Goal: Information Seeking & Learning: Check status

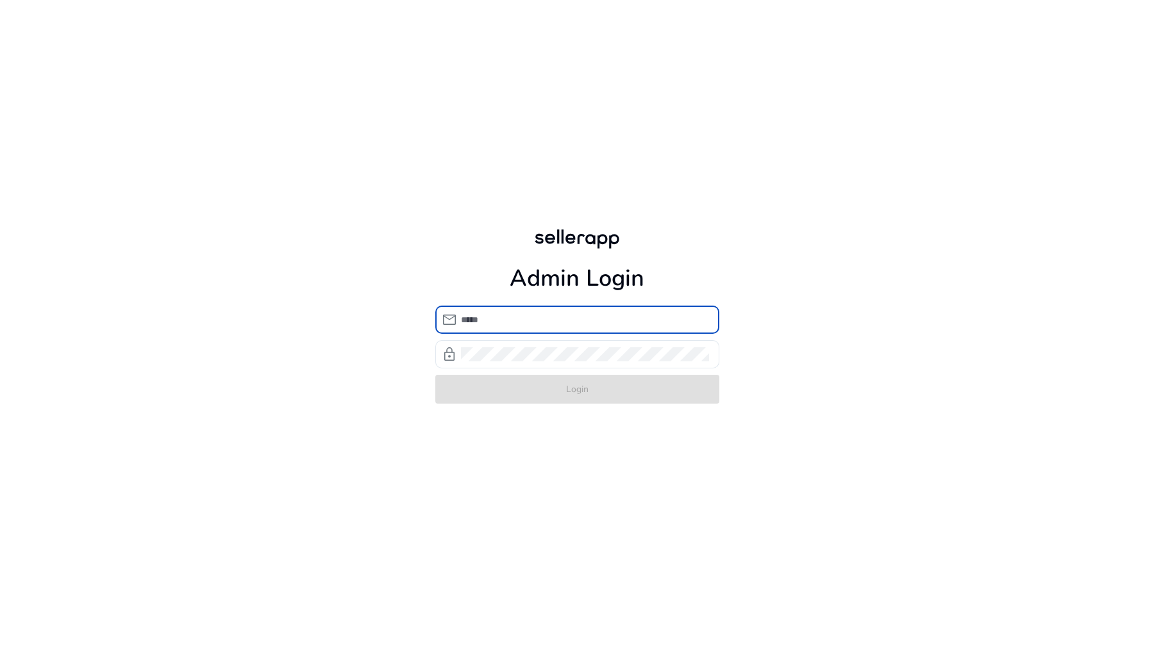
type input "**********"
click at [608, 385] on form "**********" at bounding box center [577, 355] width 284 height 98
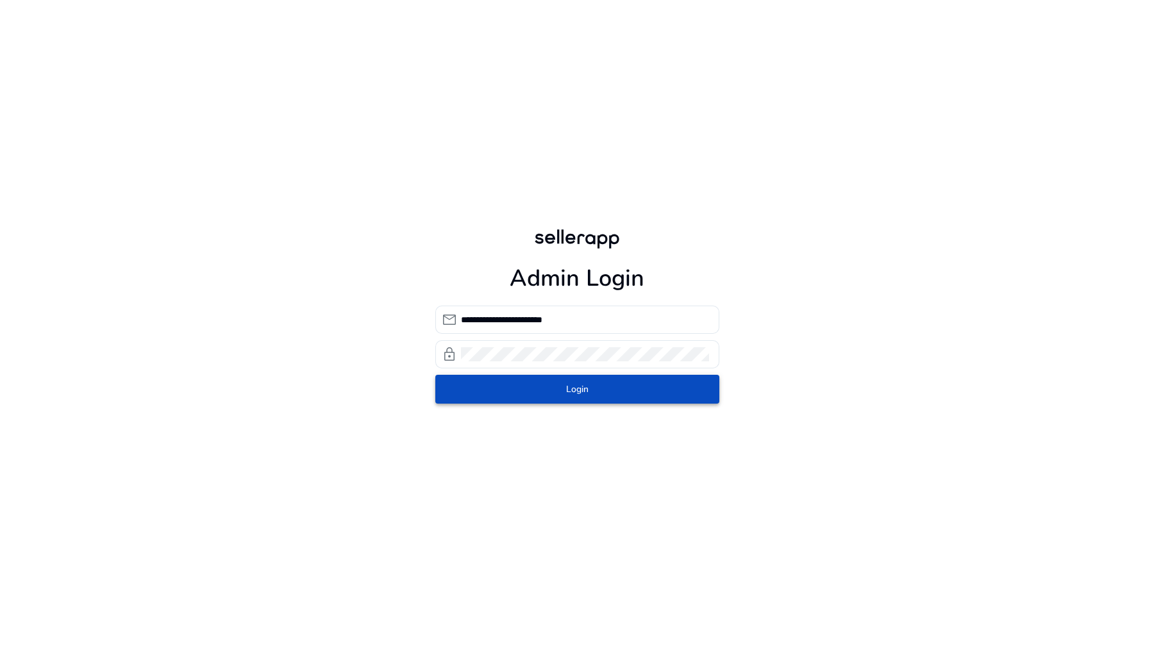
click at [608, 385] on span "submit" at bounding box center [577, 389] width 284 height 31
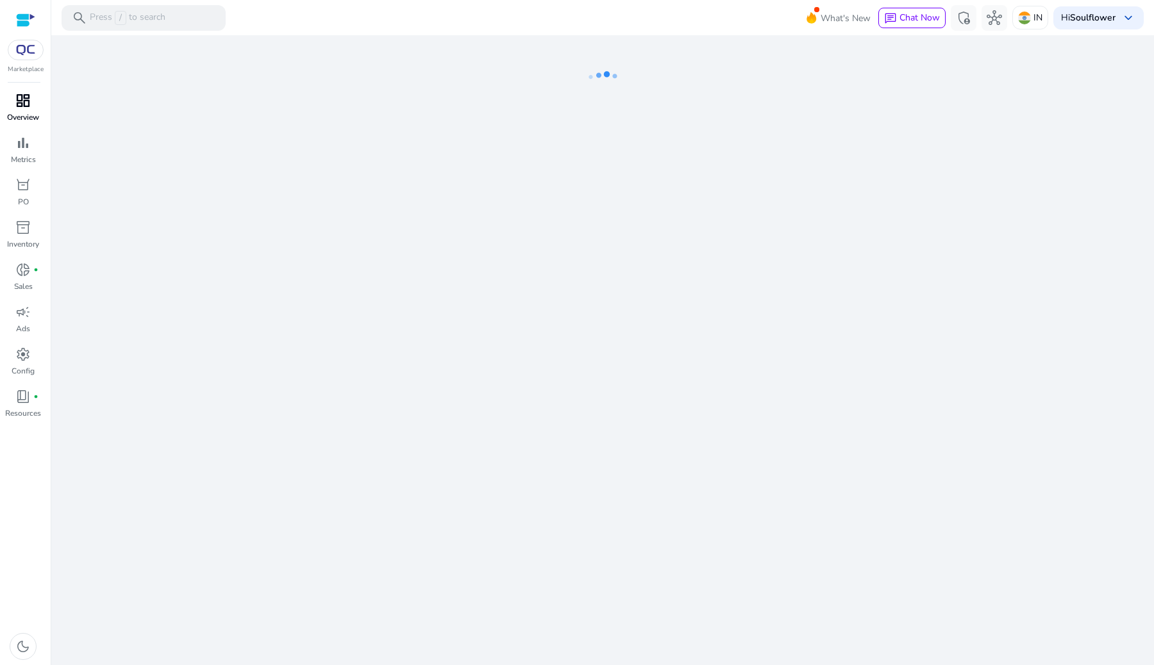
click at [19, 97] on span "dashboard" at bounding box center [22, 100] width 15 height 15
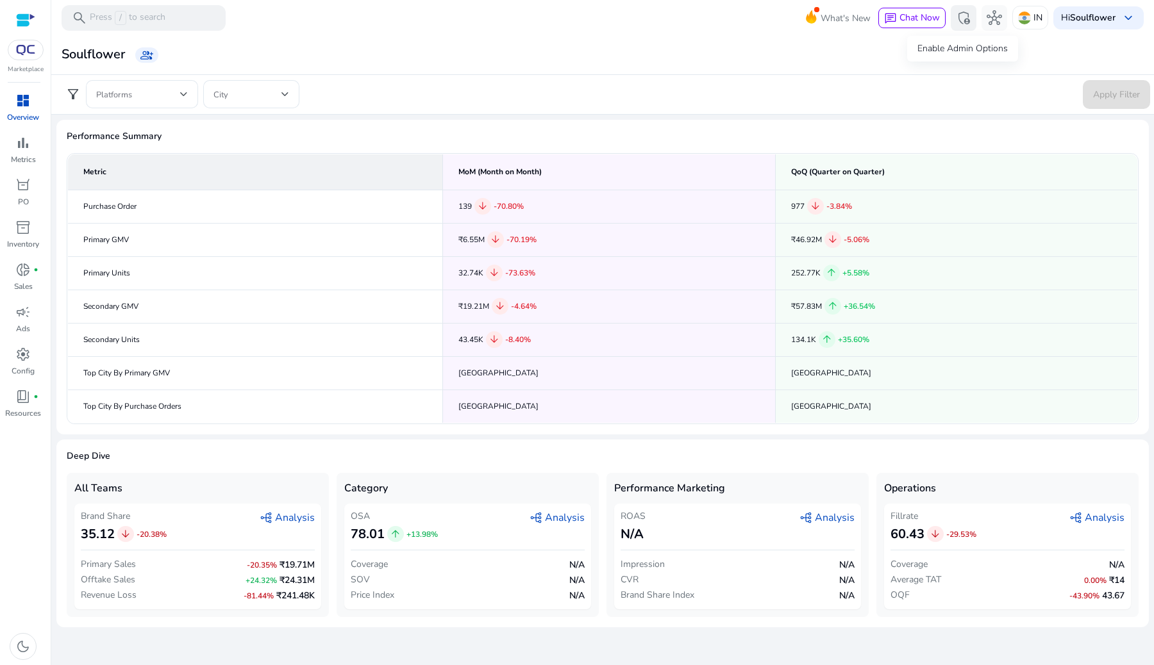
click at [962, 21] on span "admin_panel_settings" at bounding box center [962, 17] width 15 height 15
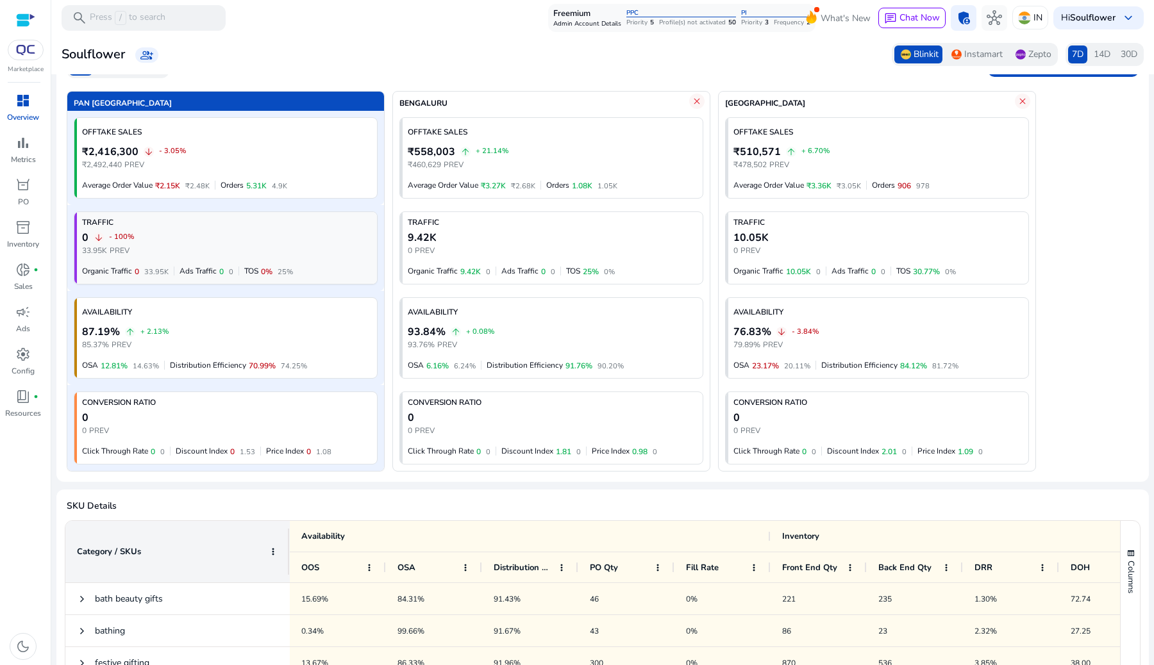
scroll to position [104, 0]
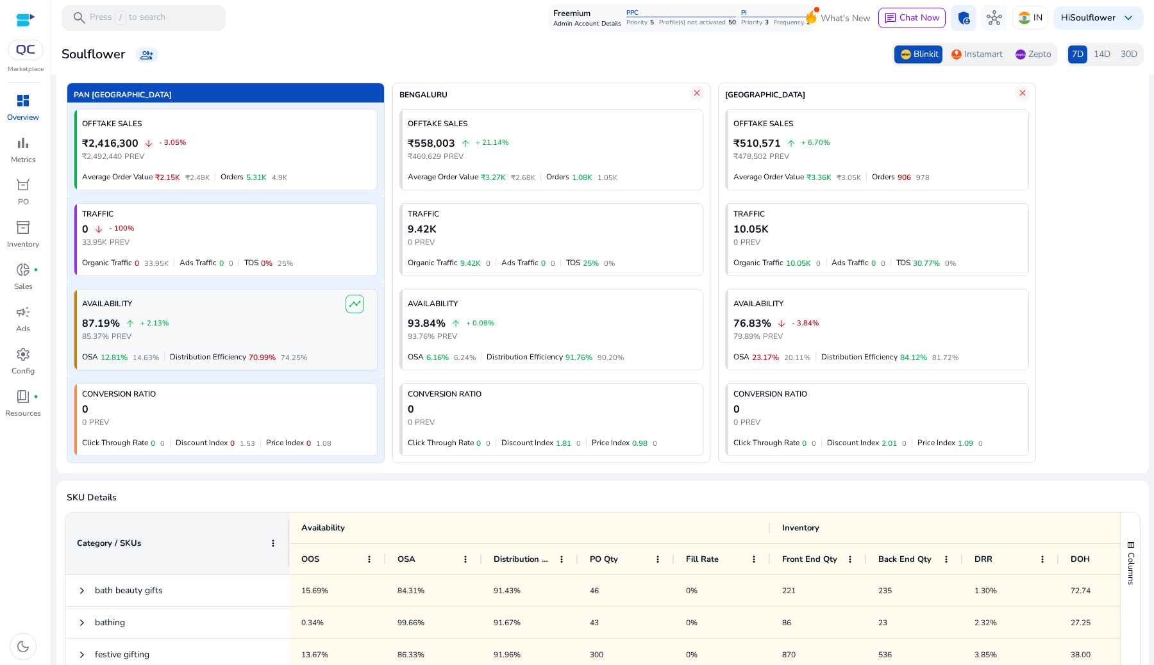
click at [358, 306] on span "timeline" at bounding box center [355, 304] width 12 height 12
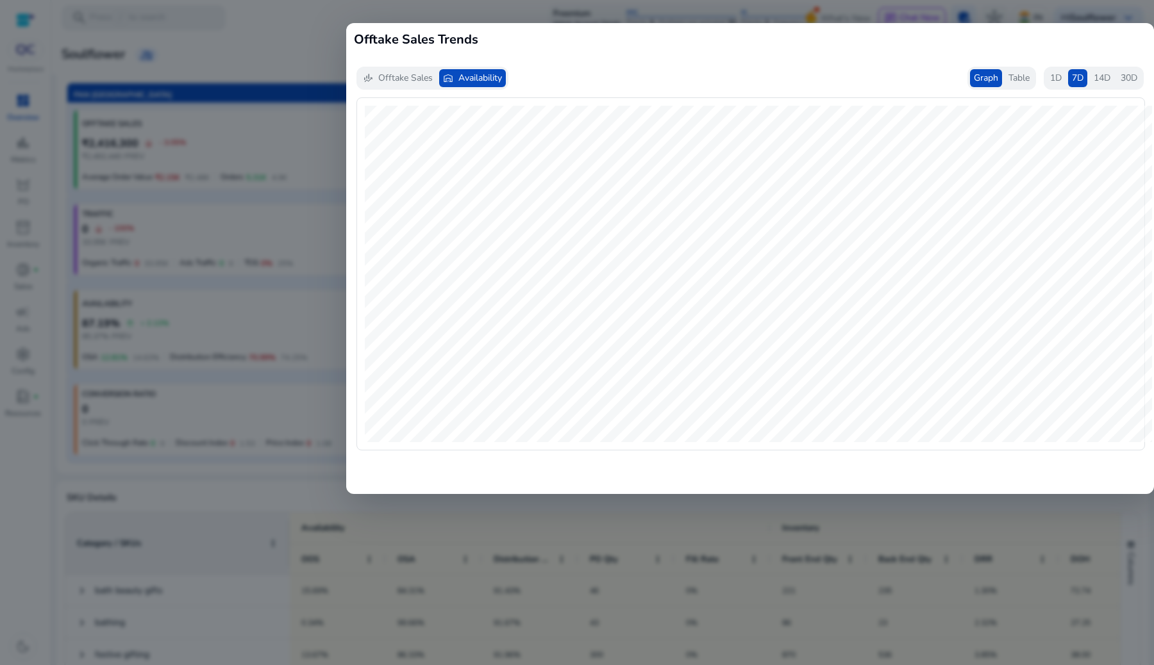
click at [1142, 34] on h1 "Offtake Sales Trends" at bounding box center [750, 40] width 792 height 18
click at [153, 508] on div at bounding box center [577, 332] width 1154 height 665
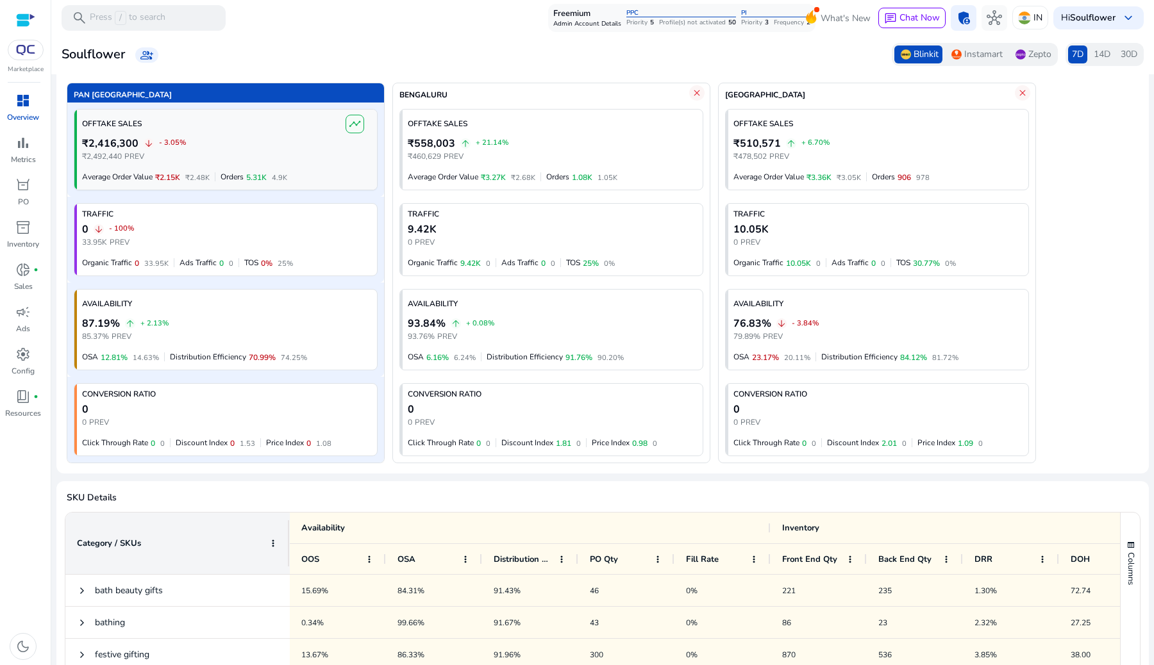
click at [360, 121] on span "timeline" at bounding box center [355, 124] width 12 height 12
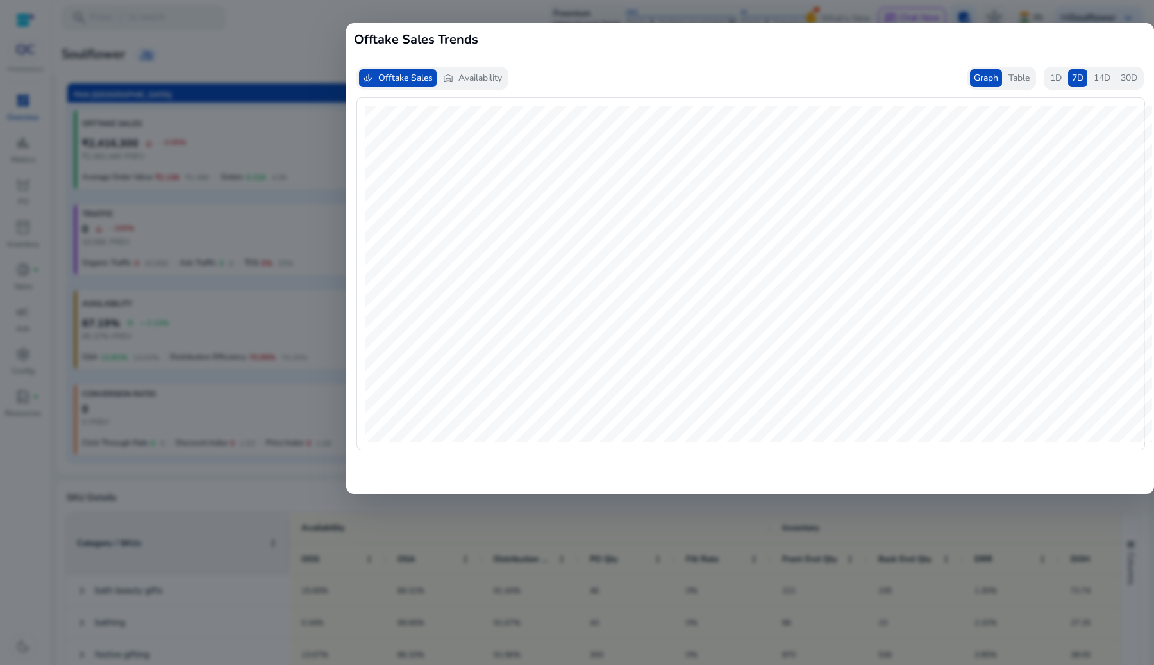
click at [90, 335] on div at bounding box center [577, 332] width 1154 height 665
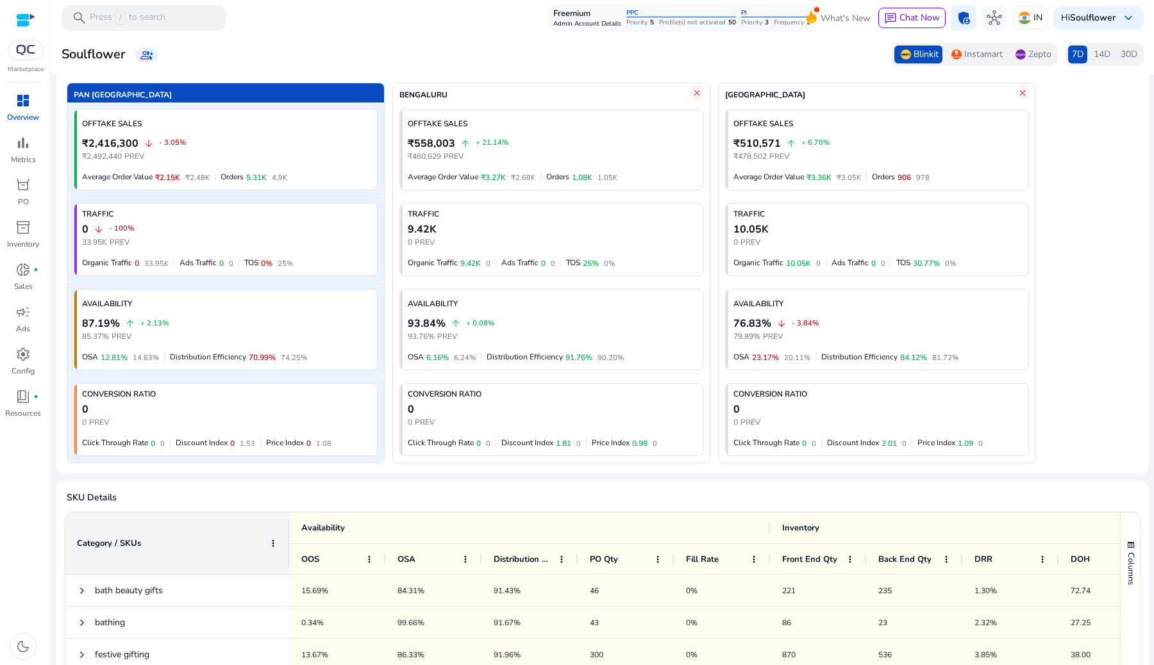
click at [969, 49] on span "Instamart" at bounding box center [983, 54] width 38 height 13
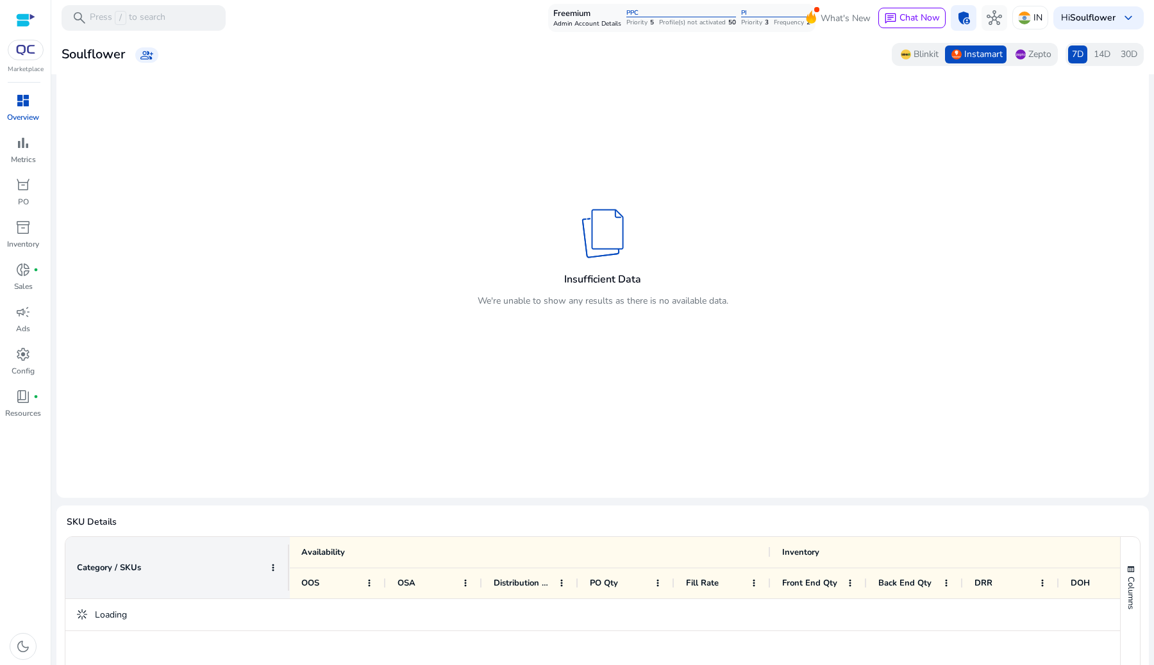
click at [1028, 60] on span "Zepto" at bounding box center [1039, 54] width 23 height 13
click at [951, 54] on img at bounding box center [956, 54] width 10 height 10
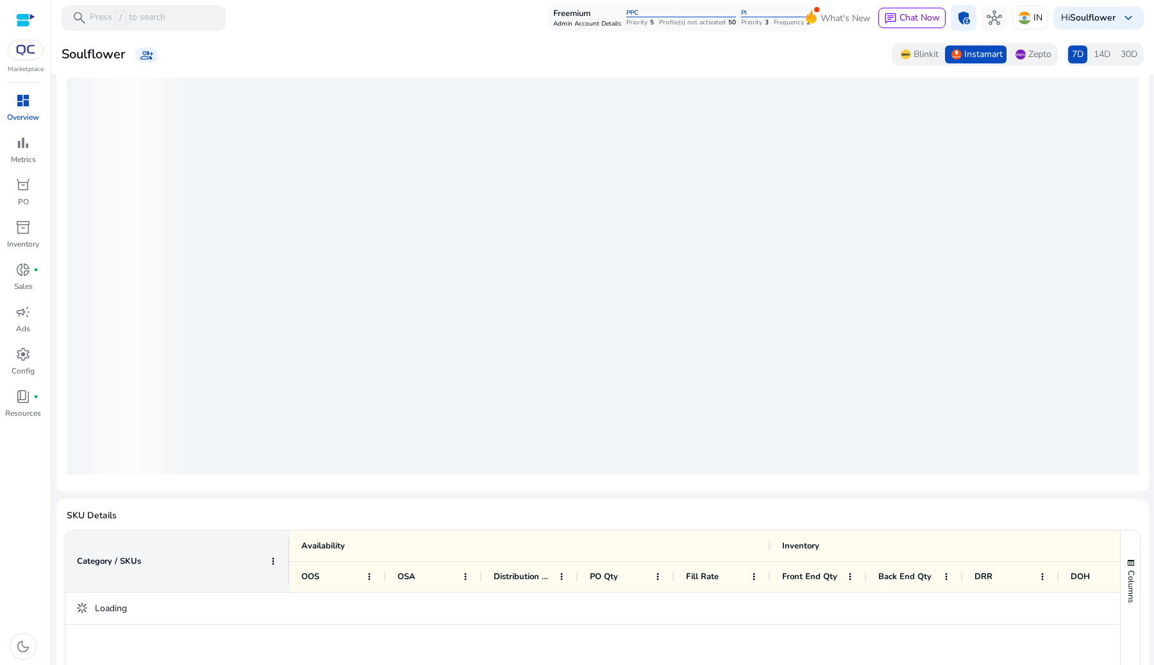
click at [1000, 54] on div "Blinkit Instamart Zepto" at bounding box center [974, 54] width 166 height 23
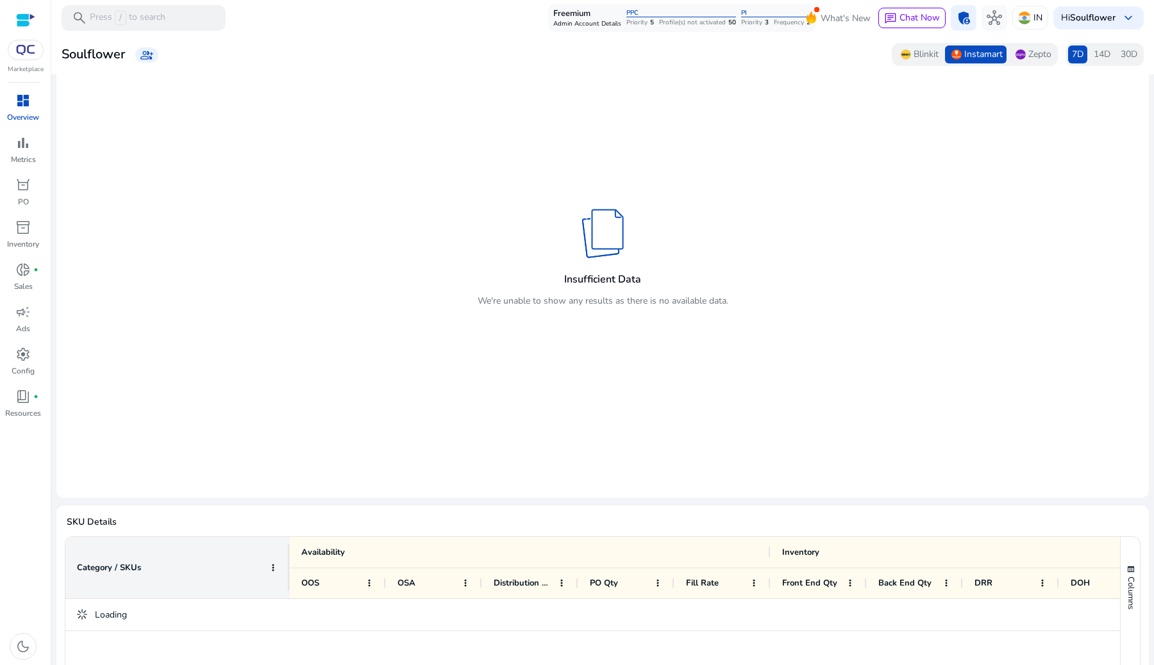
click at [1017, 59] on img at bounding box center [1020, 54] width 10 height 10
click at [913, 56] on span "Blinkit" at bounding box center [925, 54] width 25 height 13
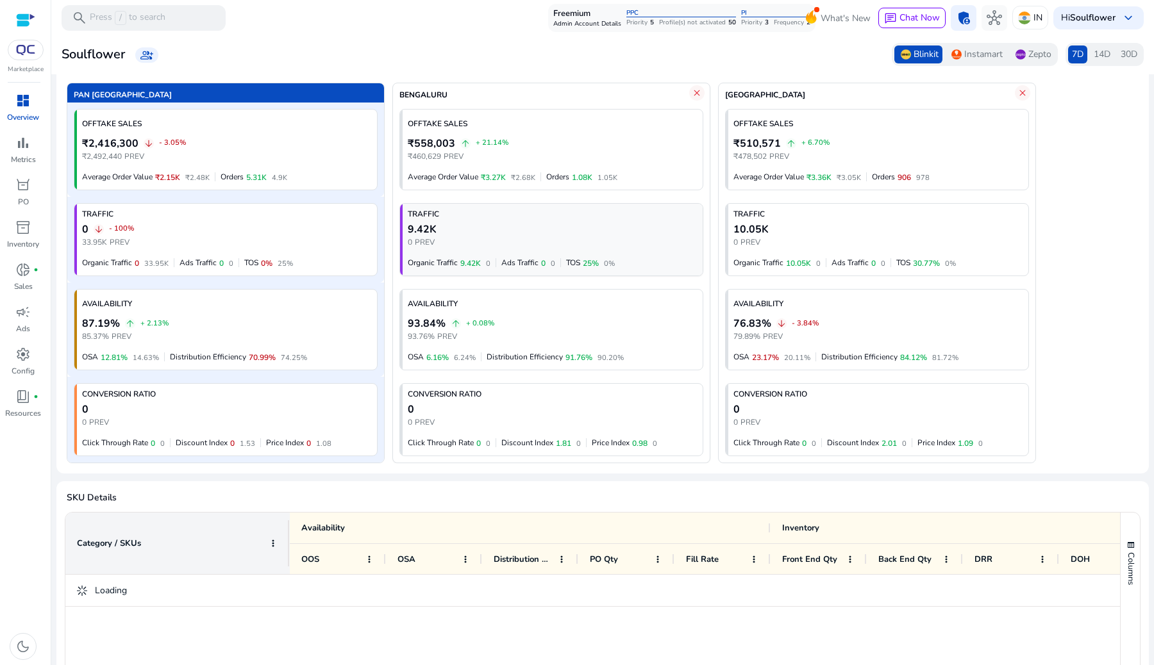
scroll to position [0, 0]
